Goal: Task Accomplishment & Management: Use online tool/utility

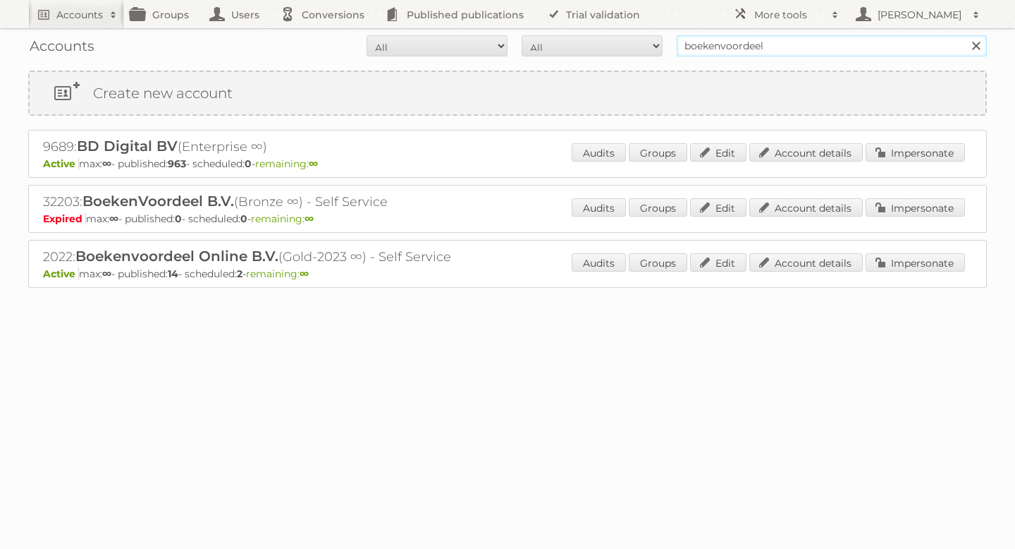
click at [767, 48] on input "boekenvoordeel" at bounding box center [832, 45] width 310 height 21
type input "vomar"
click at [965, 35] on input "Search" at bounding box center [975, 45] width 21 height 21
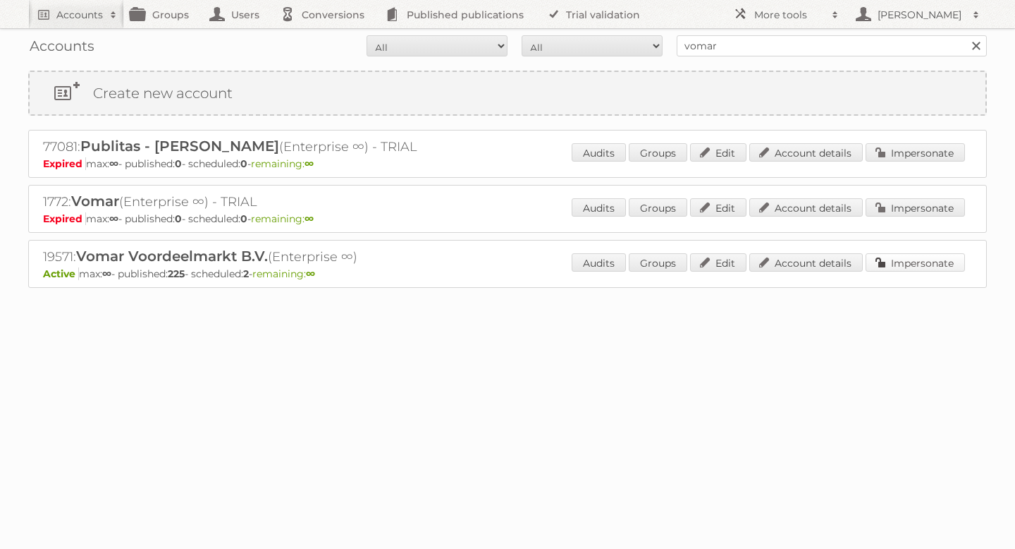
click at [916, 258] on link "Impersonate" at bounding box center [915, 262] width 99 height 18
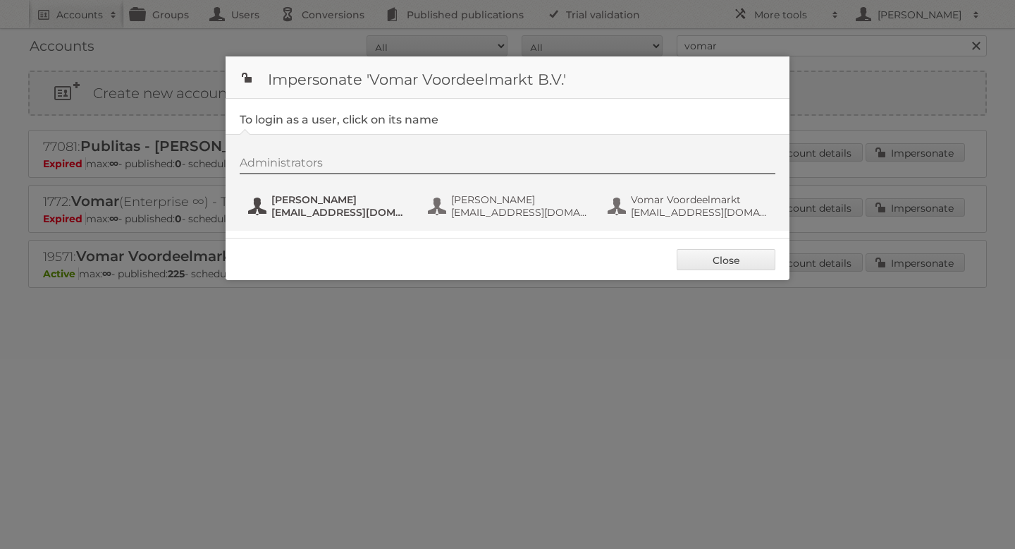
click at [343, 214] on span "[EMAIL_ADDRESS][DOMAIN_NAME]" at bounding box center [339, 212] width 137 height 13
